Goal: Information Seeking & Learning: Learn about a topic

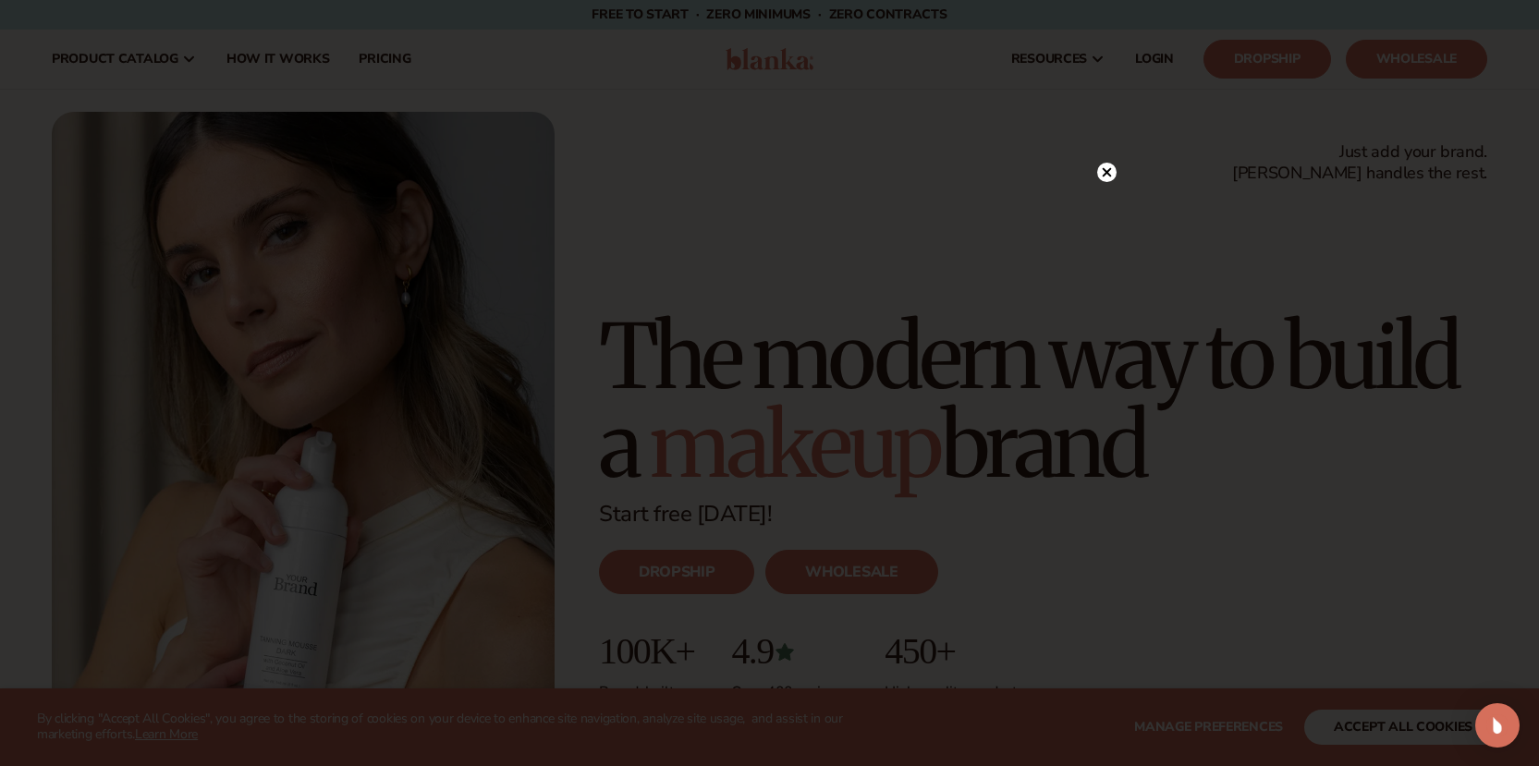
click at [1107, 165] on circle at bounding box center [1106, 172] width 19 height 19
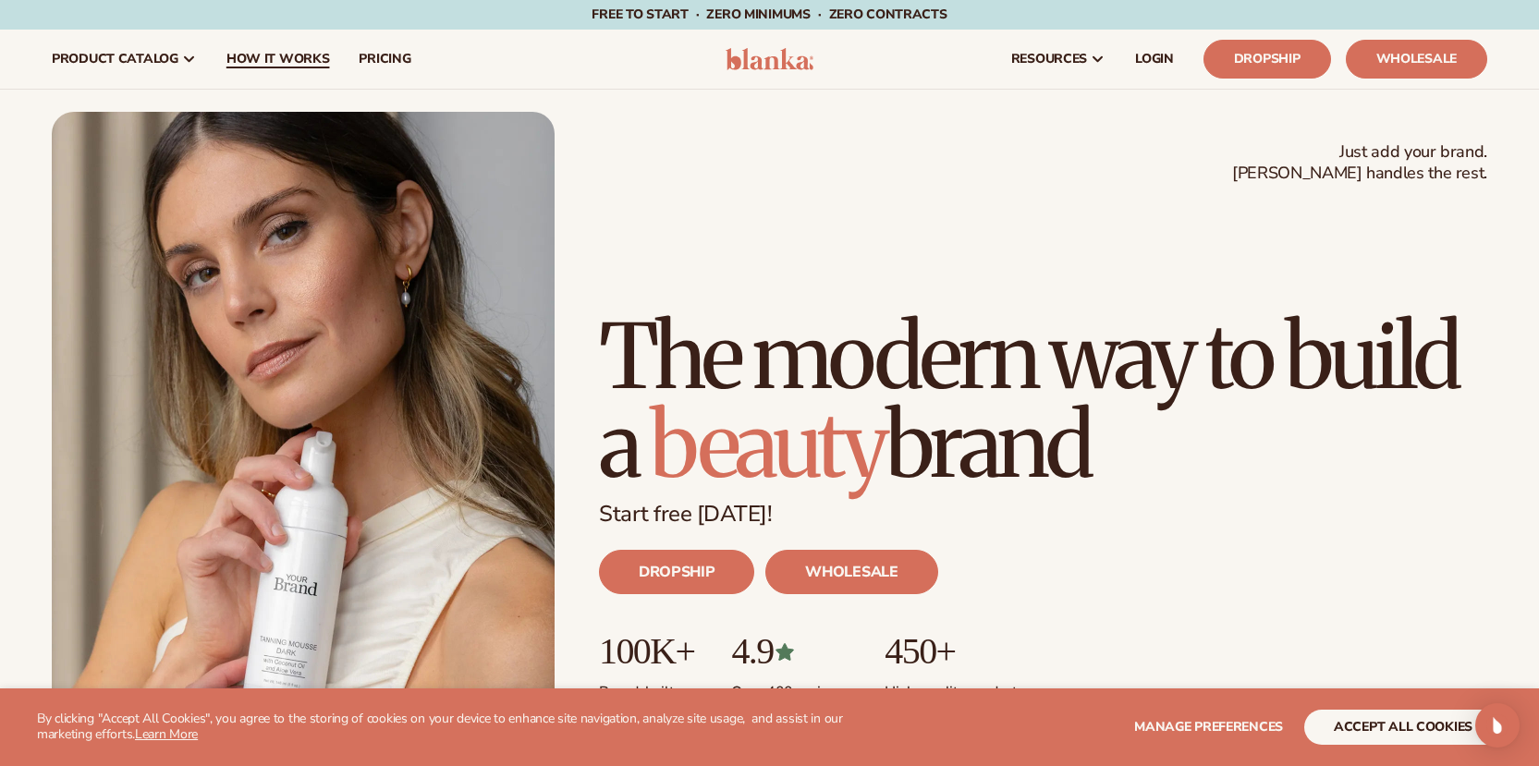
click at [281, 61] on span "How It Works" at bounding box center [278, 59] width 104 height 15
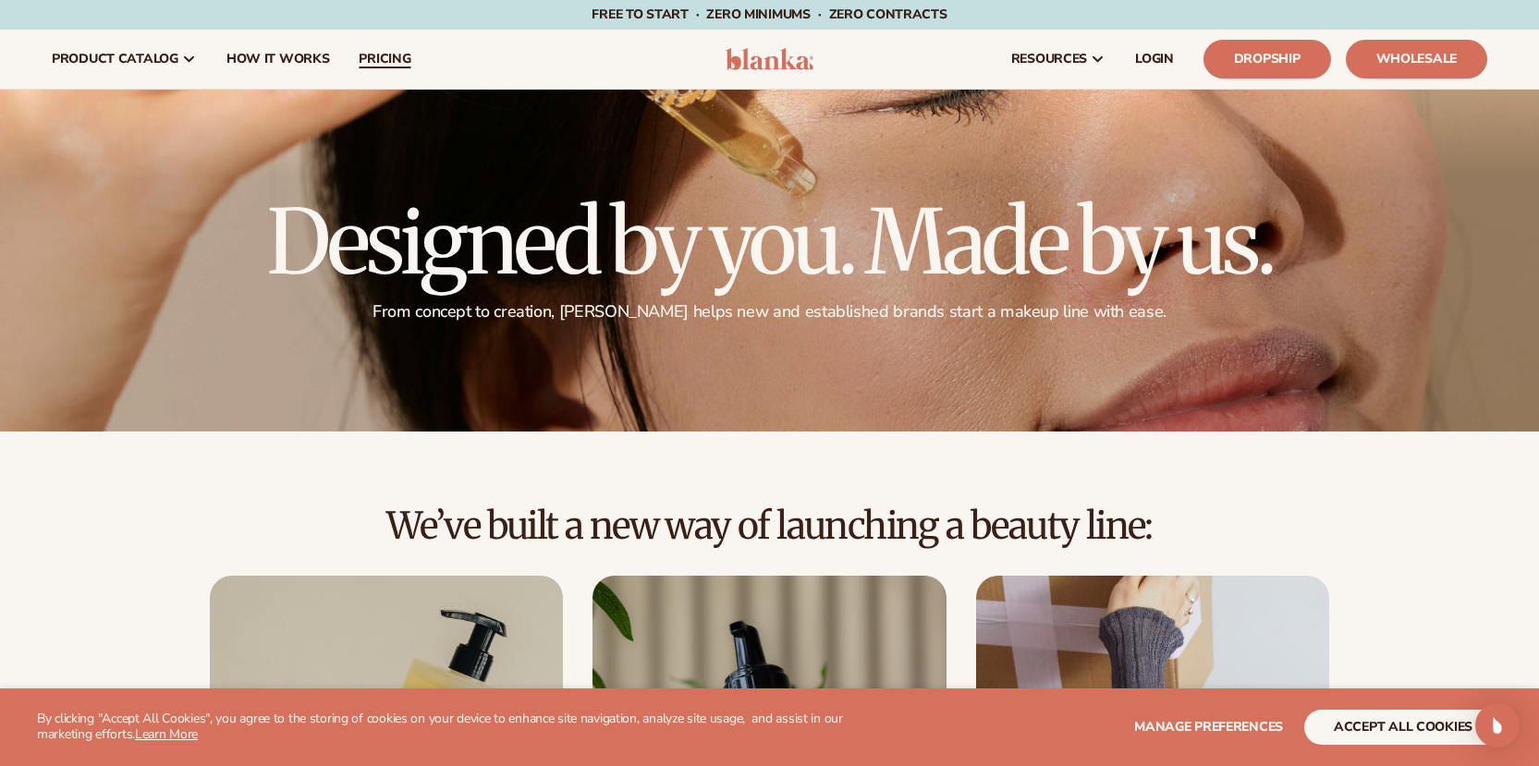
click at [394, 55] on span "pricing" at bounding box center [385, 59] width 52 height 15
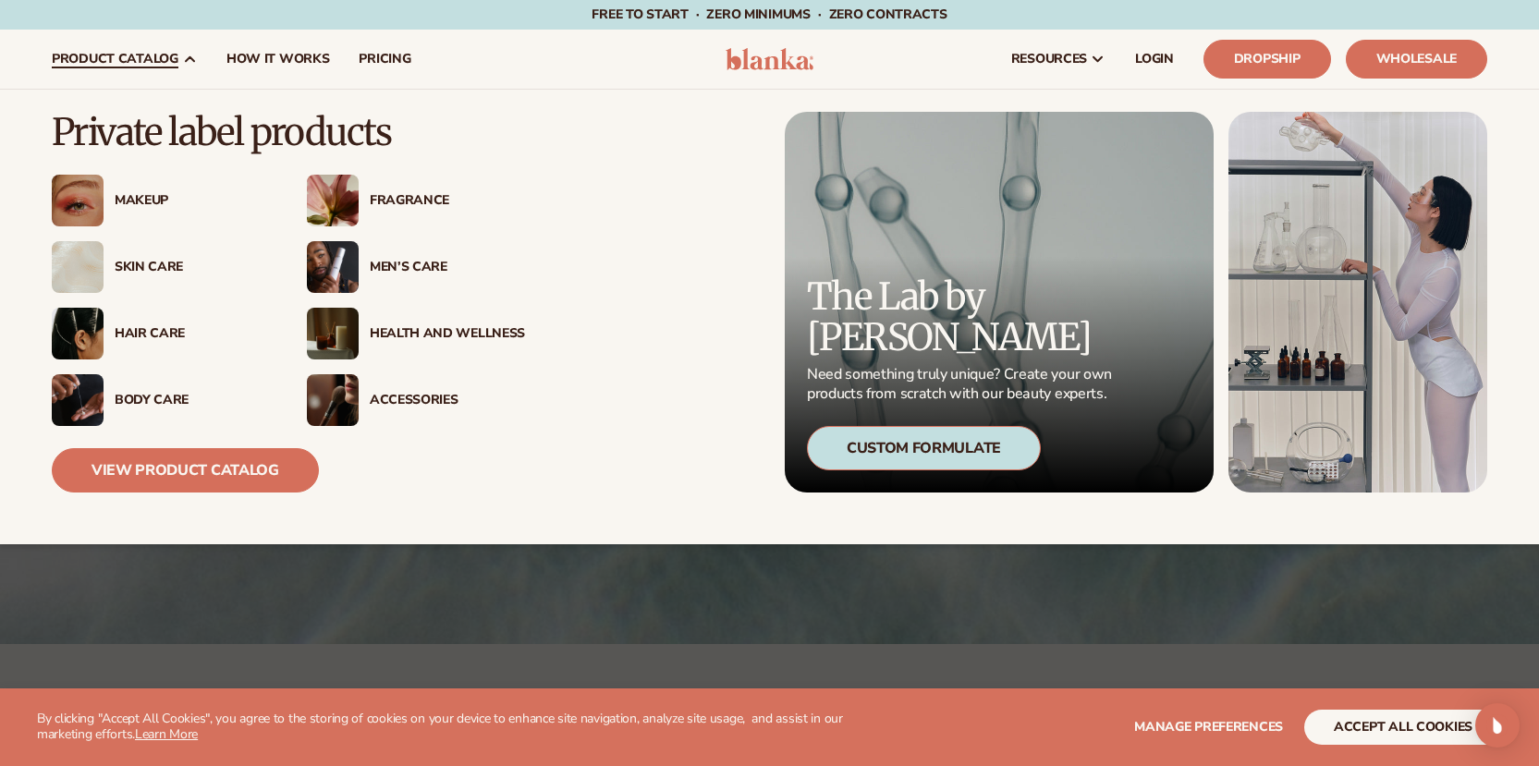
click at [137, 264] on div "Skin Care" at bounding box center [192, 268] width 155 height 16
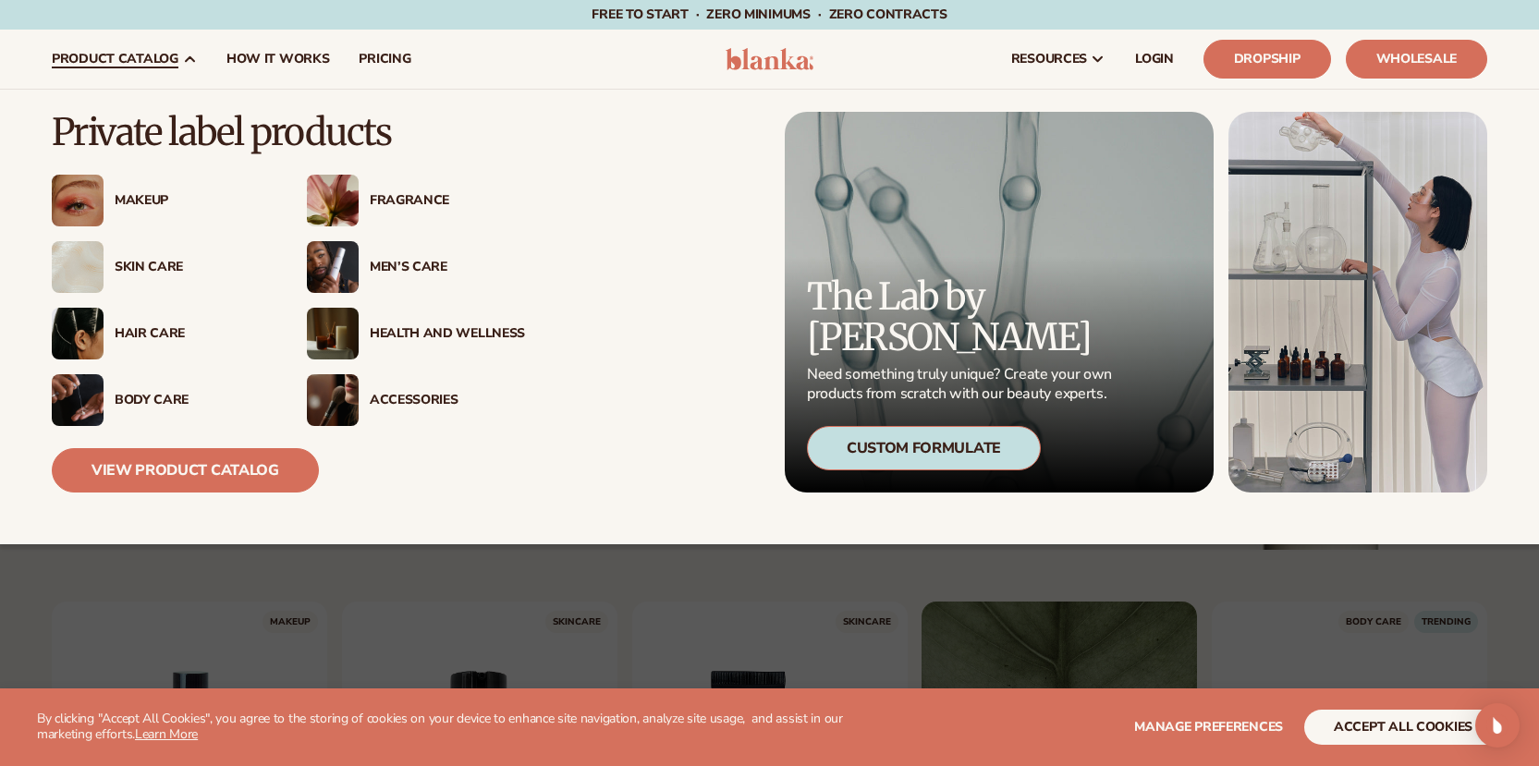
click at [131, 266] on div "Skin Care" at bounding box center [192, 268] width 155 height 16
click at [921, 451] on div "Custom Formulate" at bounding box center [924, 448] width 234 height 44
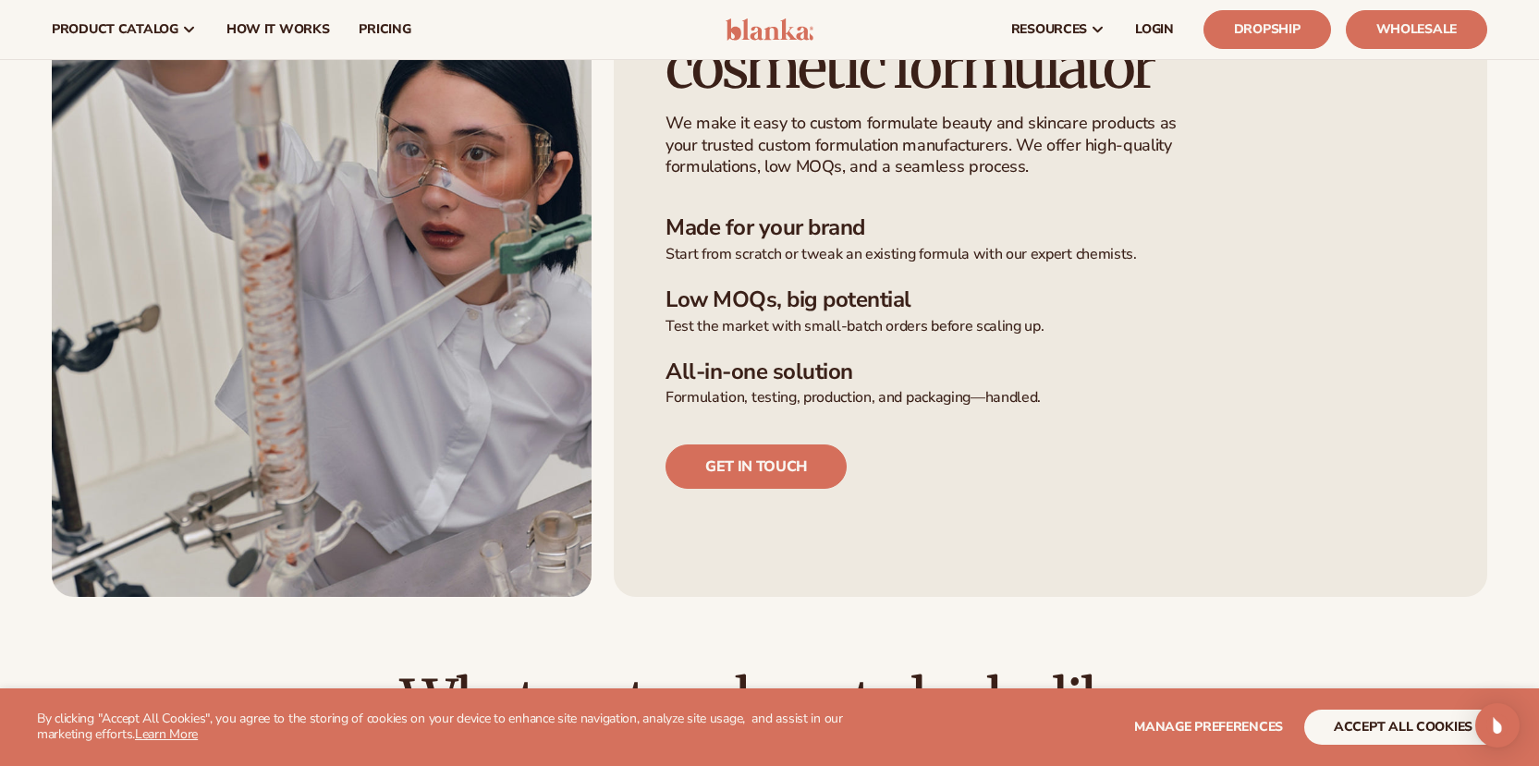
scroll to position [559, 0]
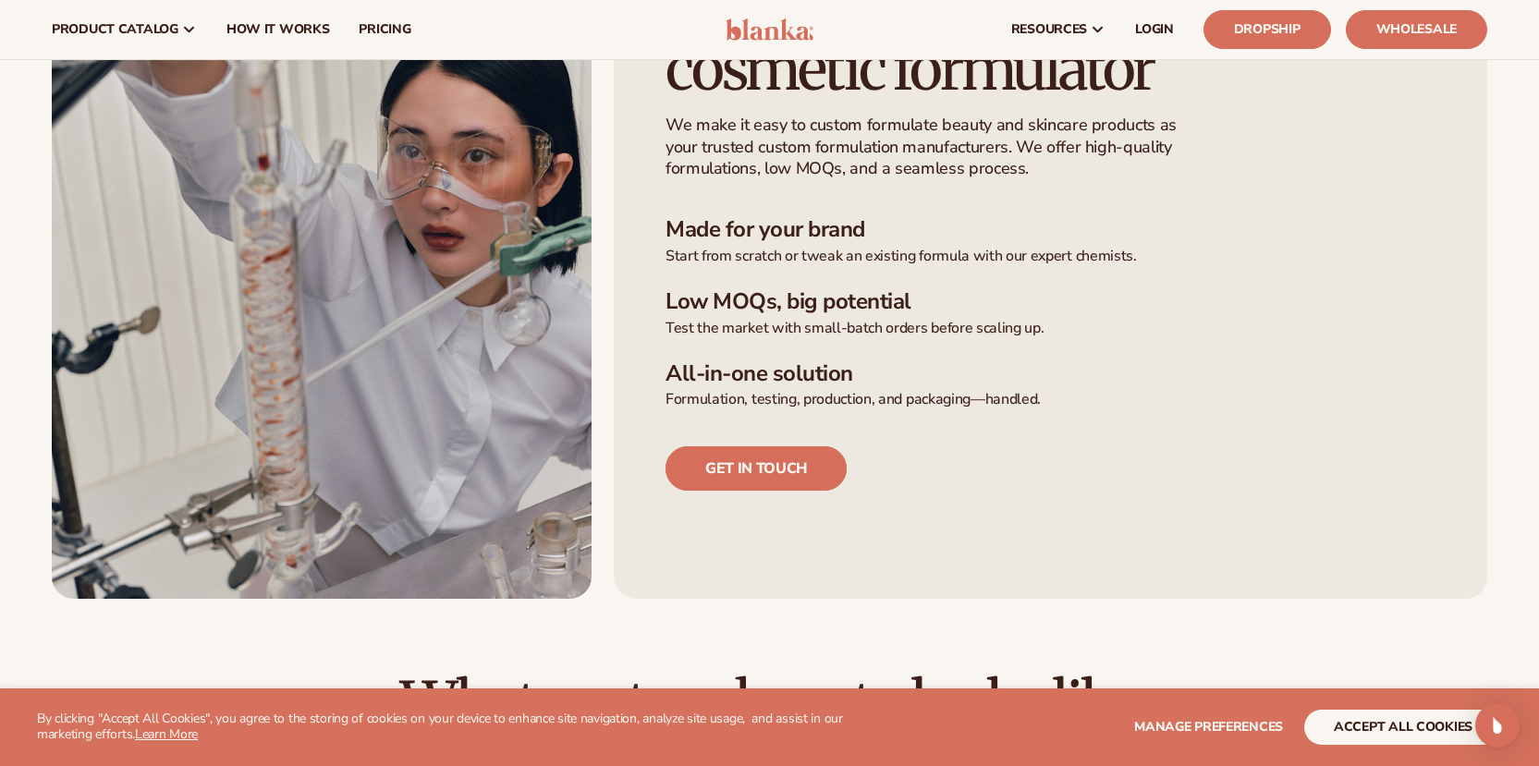
click at [767, 468] on link "Get in touch" at bounding box center [756, 469] width 181 height 44
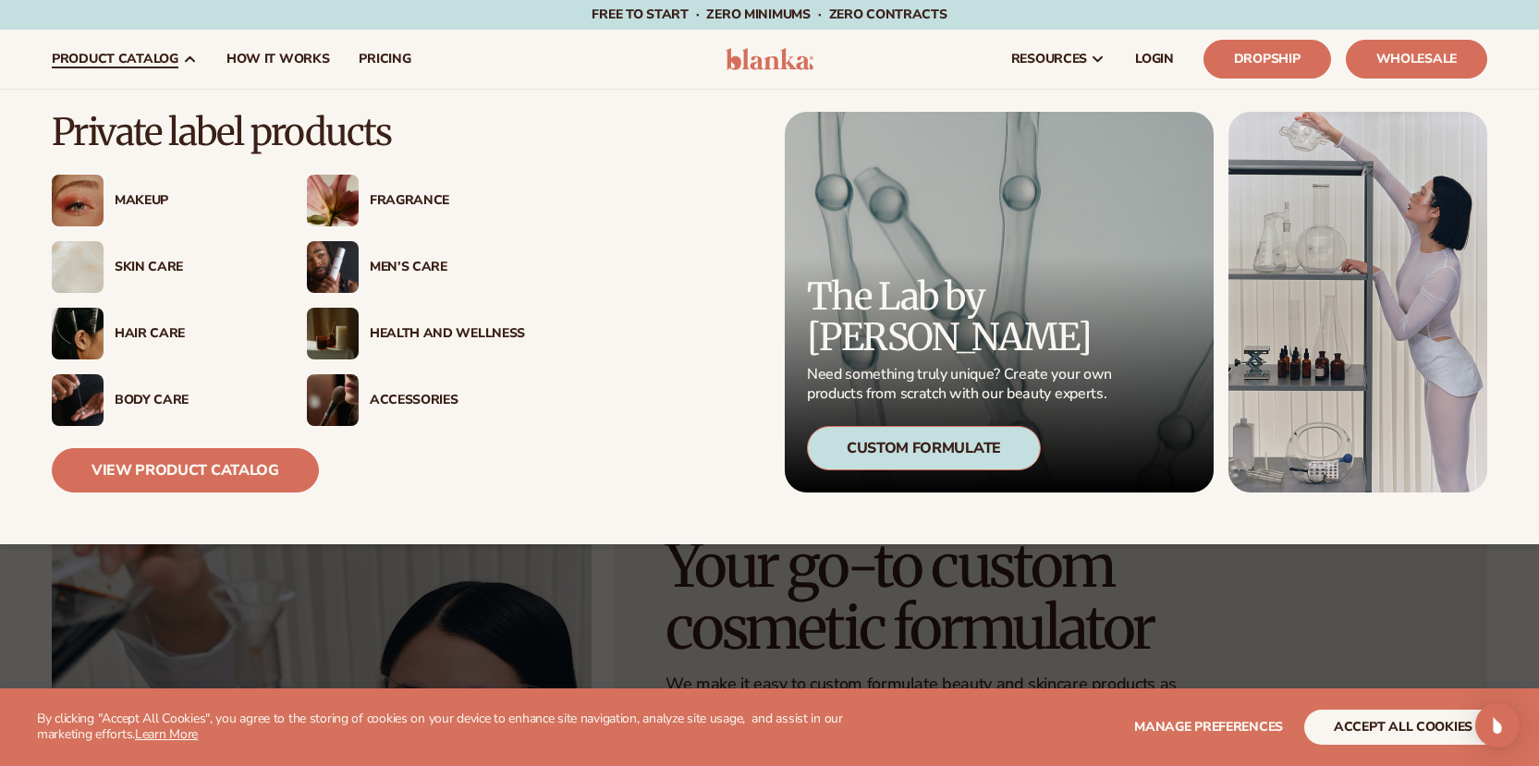
click at [148, 338] on div "Hair Care" at bounding box center [192, 334] width 155 height 16
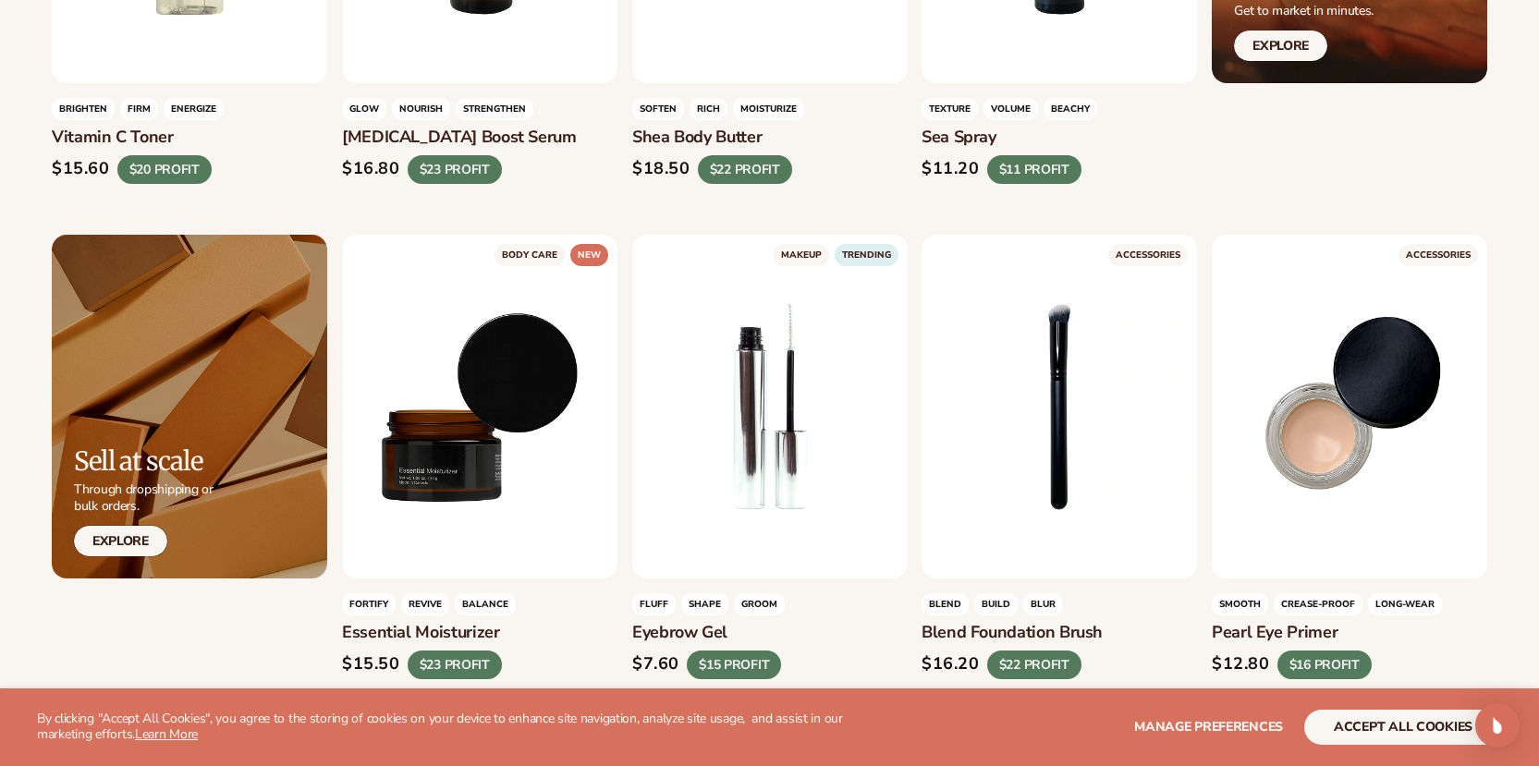
scroll to position [3365, 0]
